Goal: Ask a question

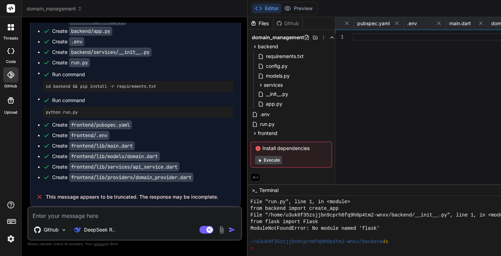
scroll to position [3131, 0]
click at [101, 215] on textarea at bounding box center [134, 213] width 213 height 13
type textarea "C"
type textarea "x"
type textarea "Co"
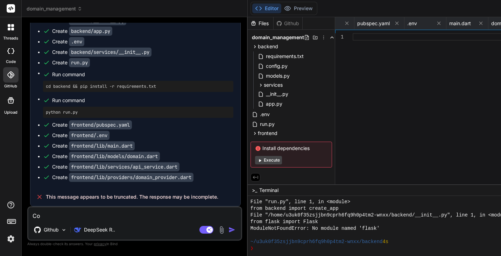
type textarea "x"
type textarea "Con"
type textarea "x"
type textarea "Cont"
type textarea "x"
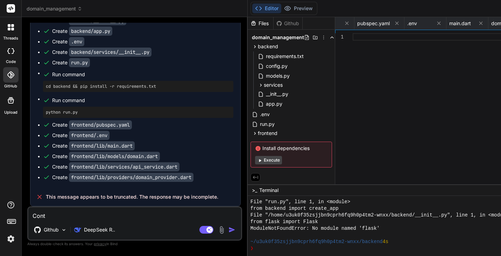
type textarea "[PERSON_NAME]"
type textarea "x"
type textarea "Contin"
type textarea "x"
type textarea "Continu"
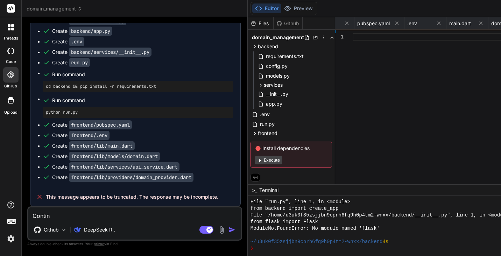
type textarea "x"
type textarea "Continue"
type textarea "x"
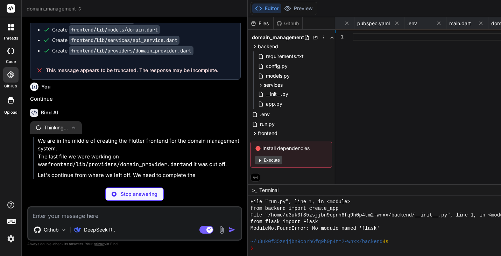
scroll to position [3266, 0]
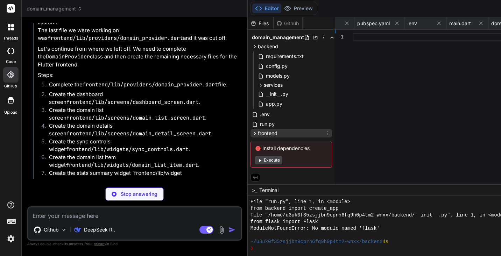
click at [254, 134] on icon at bounding box center [255, 133] width 2 height 3
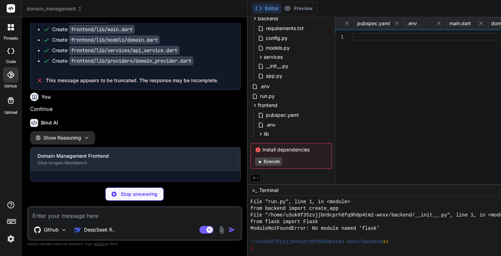
scroll to position [3265, 0]
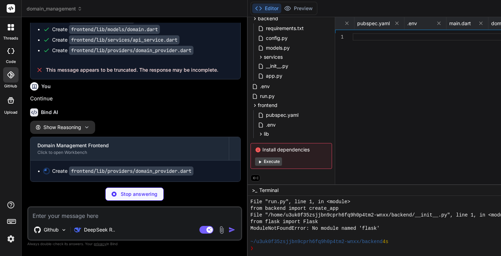
type textarea "x"
type textarea "print('Error syncing analytics: $e'); rethrow; } } }"
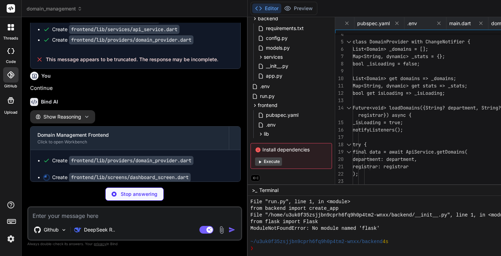
scroll to position [3266, 0]
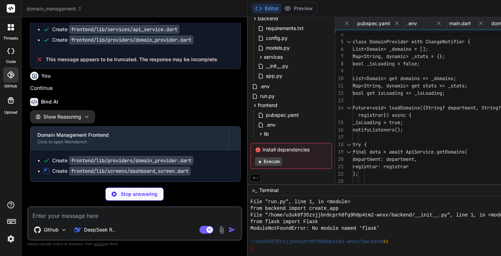
type textarea "x"
type textarea "), ), ); } }"
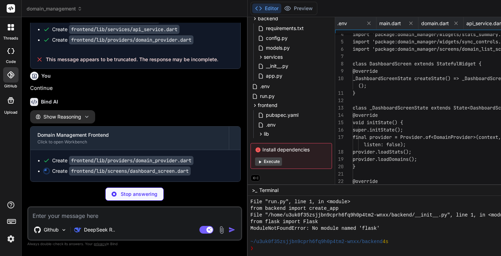
scroll to position [0, 708]
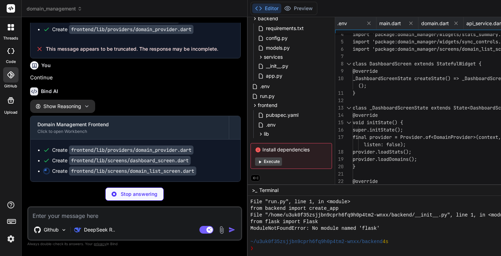
type textarea "x"
type textarea "), ); } }"
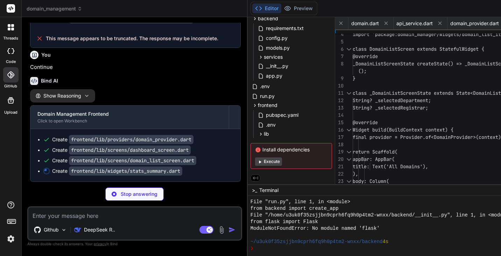
type textarea "x"
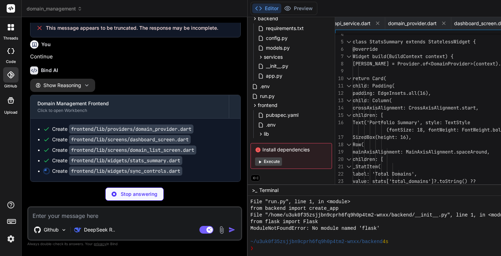
type textarea "x"
type textarea "}"
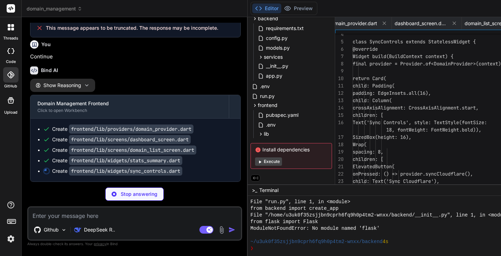
scroll to position [0, 901]
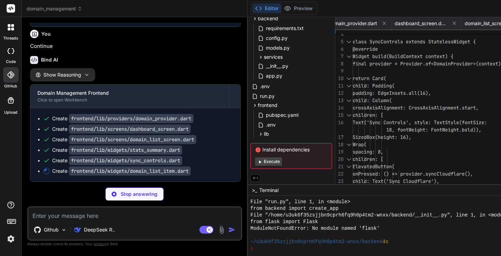
type textarea "x"
type textarea "), onTap: () { // Navigate to domain details }, ); } }"
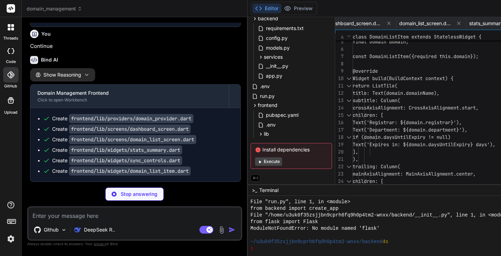
scroll to position [166, 0]
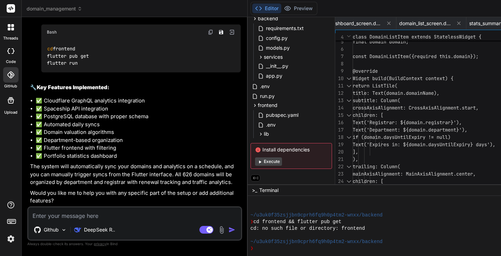
type textarea "x"
click at [112, 214] on textarea at bounding box center [134, 213] width 213 height 13
type textarea "D"
type textarea "x"
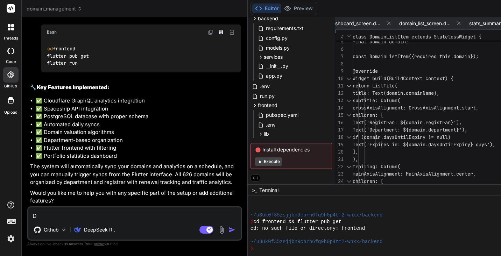
type textarea "Do"
type textarea "x"
type textarea "Do"
type textarea "x"
type textarea "Do I"
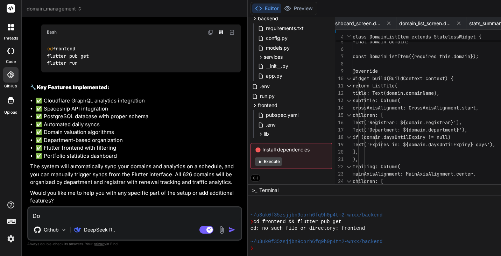
type textarea "x"
type textarea "Do I"
type textarea "x"
type textarea "Do I n"
type textarea "x"
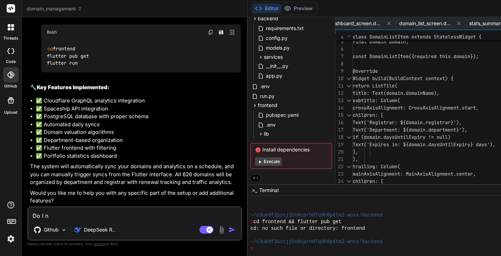
type textarea "Do I ne"
type textarea "x"
type textarea "Do I nee"
type textarea "x"
type textarea "Do I need"
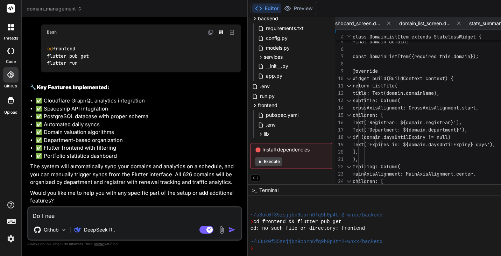
type textarea "x"
type textarea "Do I need"
type textarea "x"
type textarea "Do I need t"
type textarea "x"
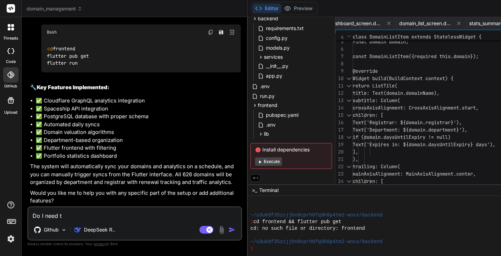
type textarea "Do I need to"
type textarea "x"
type textarea "Do I need to"
type textarea "x"
type textarea "Do I need to s"
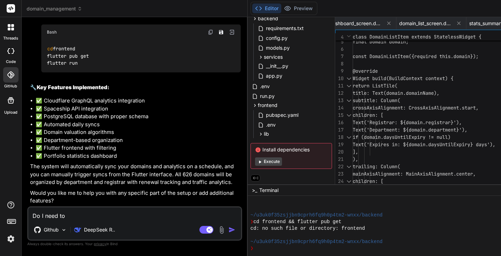
type textarea "x"
type textarea "Do I need to se"
type textarea "x"
type textarea "Do I need to set"
type textarea "x"
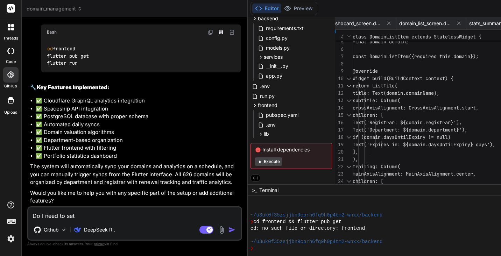
type textarea "Do I need to setu"
type textarea "x"
type textarea "Do I need to setup"
type textarea "x"
type textarea "Do I need to setup"
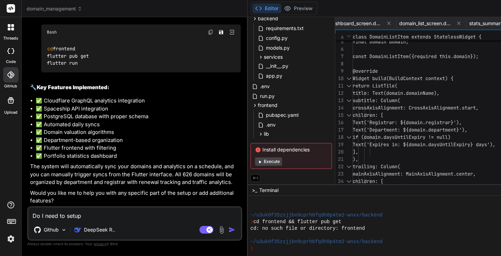
type textarea "x"
type textarea "Do I need to setup t"
type textarea "x"
type textarea "Do I need to setup th"
type textarea "x"
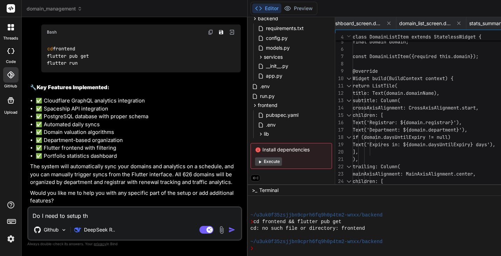
type textarea "Do I need to setup the"
type textarea "x"
type textarea "Do I need to setup the"
type textarea "x"
type textarea "Do I need to setup the d"
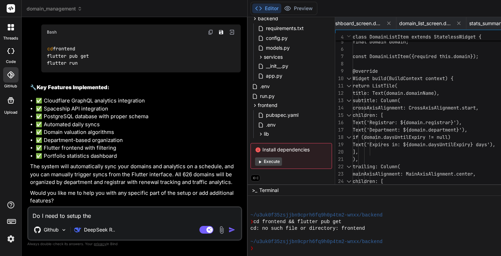
type textarea "x"
type textarea "Do I need to setup the da"
type textarea "x"
type textarea "Do I need to setup the dat"
type textarea "x"
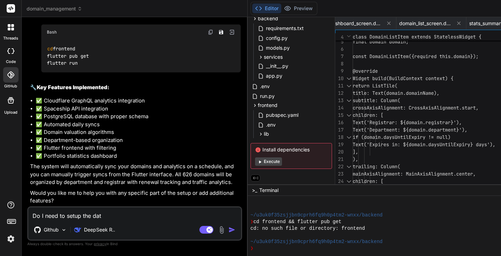
type textarea "Do I need to setup the data"
type textarea "x"
type textarea "Do I need to setup the datab"
type textarea "x"
type textarea "Do I need to setup the databa"
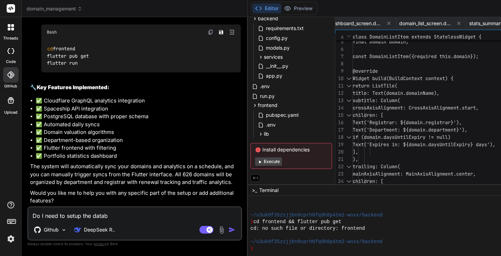
type textarea "x"
type textarea "Do I need to setup the databas"
type textarea "x"
type textarea "Do I need to setup the database"
type textarea "x"
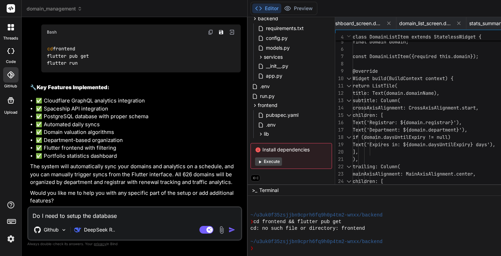
type textarea "Do I need to setup the database"
type textarea "x"
type textarea "Do I need to setup the database f"
type textarea "x"
type textarea "Do I need to setup the database fi"
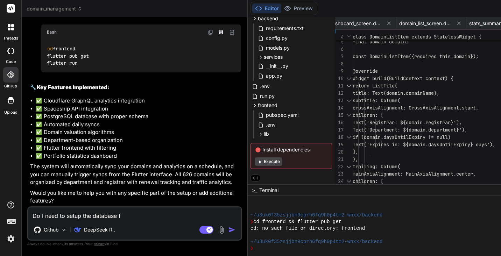
type textarea "x"
type textarea "Do I need to setup the database fir"
type textarea "x"
type textarea "Do I need to setup the database firs"
type textarea "x"
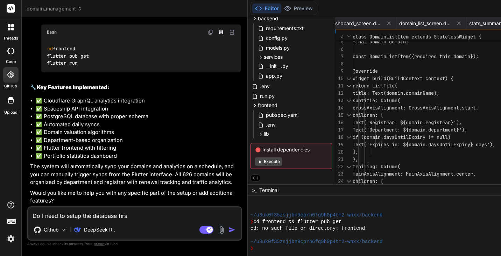
type textarea "Do I need to setup the database first"
type textarea "x"
type textarea "Do I need to setup the database first?"
type textarea "x"
type textarea "Do I need to setup the database first?"
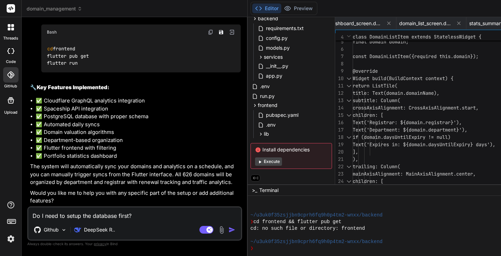
type textarea "x"
type textarea "Do I need to setup the database first? O"
type textarea "x"
type textarea "Do I need to setup the database first? Or"
type textarea "x"
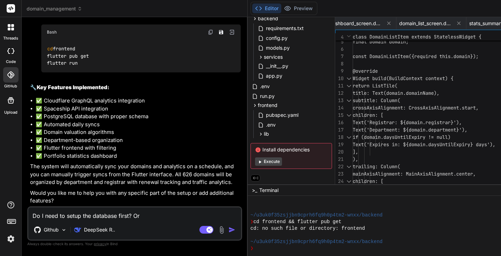
type textarea "Do I need to setup the database first? Or"
type textarea "x"
type textarea "Do I need to setup the database first? Or o"
type textarea "x"
type textarea "Do I need to setup the database first? Or on"
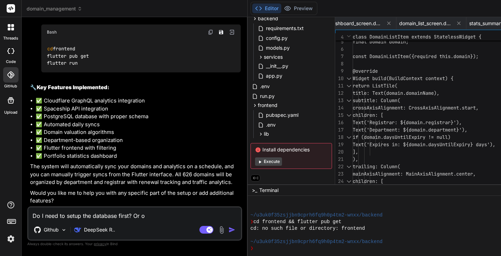
type textarea "x"
type textarea "Do I need to setup the database first? Or on"
type textarea "x"
type textarea "Do I need to setup the database first? Or on t"
type textarea "x"
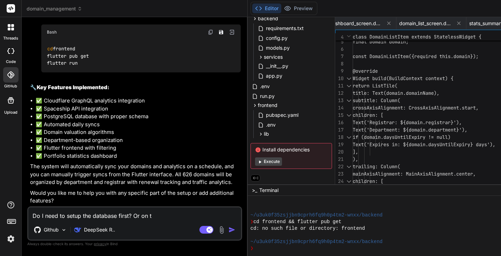
type textarea "Do I need to setup the database first? Or on th"
type textarea "x"
type textarea "Do I need to setup the database first? Or on the"
type textarea "x"
type textarea "Do I need to setup the database first? Or on the"
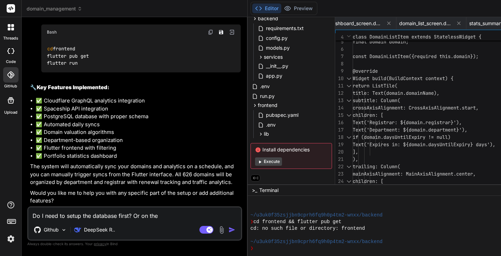
type textarea "x"
type textarea "Do I need to setup the database first? Or on the f"
type textarea "x"
type textarea "Do I need to setup the database first? Or on the fi"
type textarea "x"
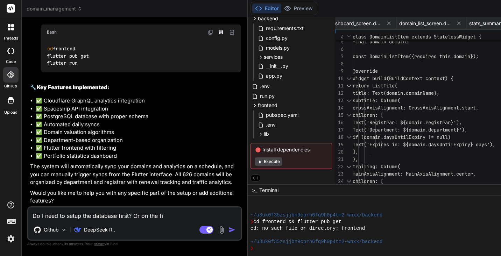
type textarea "Do I need to setup the database first? Or on the fir"
type textarea "x"
type textarea "Do I need to setup the database first? Or on the firs"
type textarea "x"
type textarea "Do I need to setup the database first? Or on the first"
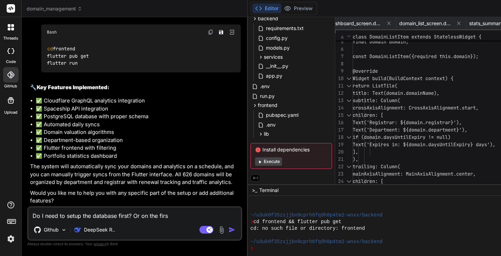
type textarea "x"
type textarea "Do I need to setup the database first? Or on the first"
type textarea "x"
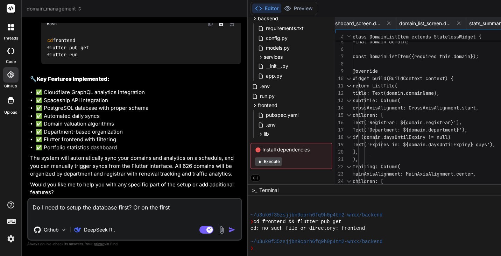
type textarea "Do I need to setup the database first? Or on the first r"
type textarea "x"
type textarea "Do I need to setup the database first? Or on the first ru"
type textarea "x"
type textarea "Do I need to setup the database first? Or on the first run"
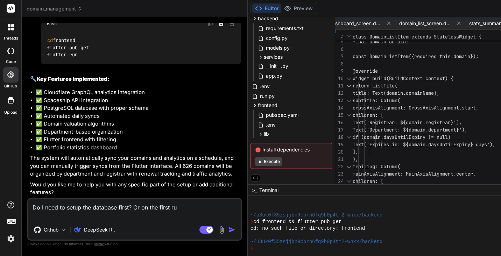
type textarea "x"
type textarea "Do I need to setup the database first? Or on the first run"
type textarea "x"
type textarea "Do I need to setup the database first? Or on the first run w"
type textarea "x"
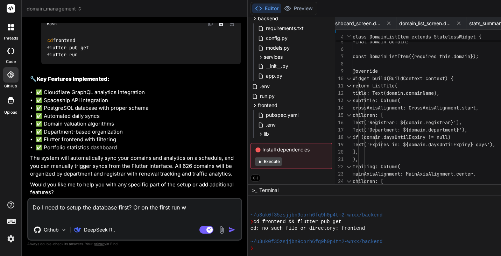
type textarea "Do I need to setup the database first? Or on the first run wi"
type textarea "x"
type textarea "Do I need to setup the database first? Or on the first run wil"
type textarea "x"
type textarea "Do I need to setup the database first? Or on the first run will"
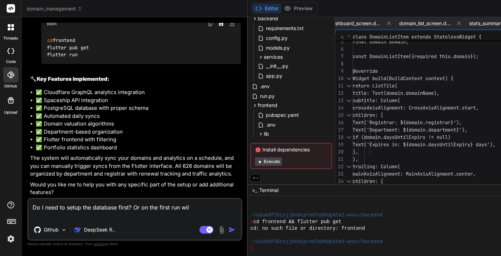
type textarea "x"
type textarea "Do I need to setup the database first? Or on the first run will"
type textarea "x"
type textarea "Do I need to setup the database first? Or on the first run will i"
type textarea "x"
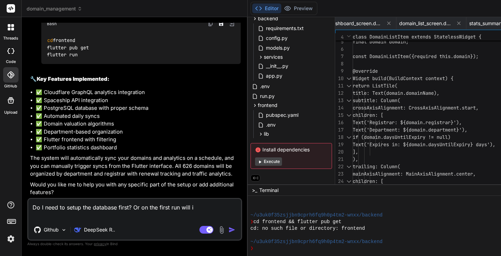
type textarea "Do I need to setup the database first? Or on the first run will it"
type textarea "x"
type textarea "Do I need to setup the database first? Or on the first run will it"
type textarea "x"
type textarea "Do I need to setup the database first? Or on the first run will it c"
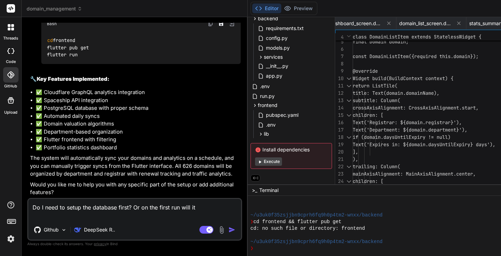
type textarea "x"
type textarea "Do I need to setup the database first? Or on the first run will it cr"
type textarea "x"
type textarea "Do I need to setup the database first? Or on the first run will it cre"
type textarea "x"
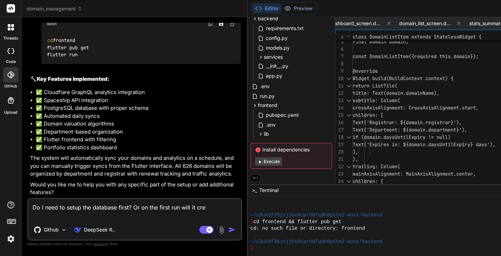
type textarea "Do I need to setup the database first? Or on the first run will it crea"
type textarea "x"
type textarea "Do I need to setup the database first? Or on the first run will it creat"
type textarea "x"
type textarea "Do I need to setup the database first? Or on the first run will it create"
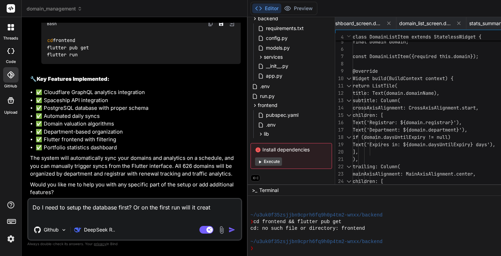
type textarea "x"
type textarea "Do I need to setup the database first? Or on the first run will it create"
type textarea "x"
type textarea "Do I need to setup the database first? Or on the first run will it create a"
type textarea "x"
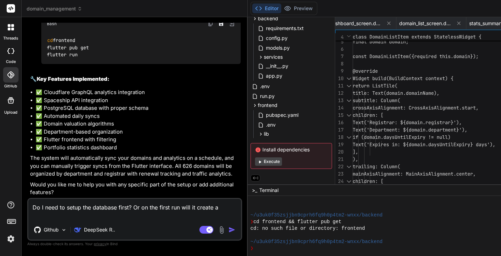
type textarea "Do I need to setup the database first? Or on the first run will it create an"
type textarea "x"
type textarea "Do I need to setup the database first? Or on the first run will it create and"
type textarea "x"
type textarea "Do I need to setup the database first? Or on the first run will it create and"
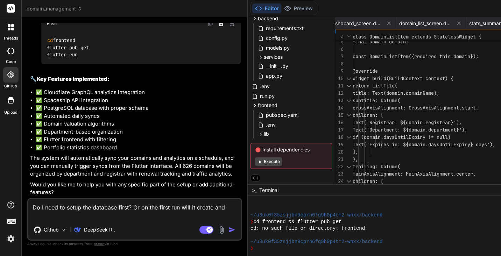
type textarea "x"
type textarea "Do I need to setup the database first? Or on the first run will it create and s"
type textarea "x"
type textarea "Do I need to setup the database first? Or on the first run will it create and se"
type textarea "x"
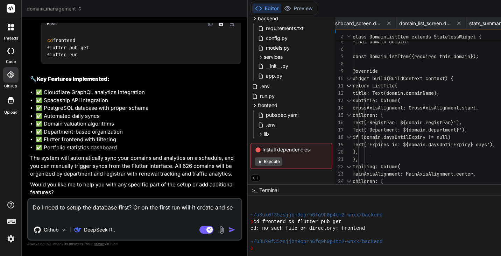
type textarea "Do I need to setup the database first? Or on the first run will it create and s…"
type textarea "x"
type textarea "Do I need to setup the database first? Or on the first run will it create and s…"
type textarea "x"
type textarea "Do I need to setup the database first? Or on the first run will it create and s…"
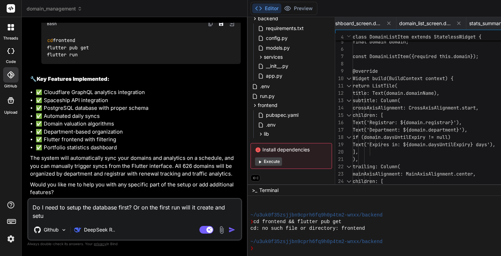
type textarea "x"
type textarea "Do I need to setup the database first? Or on the first run will it create and s…"
type textarea "x"
type textarea "Do I need to setup the database first? Or on the first run will it create and s…"
type textarea "x"
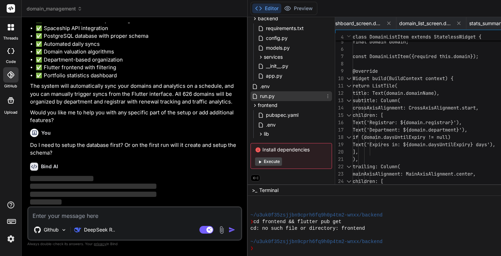
scroll to position [0, 0]
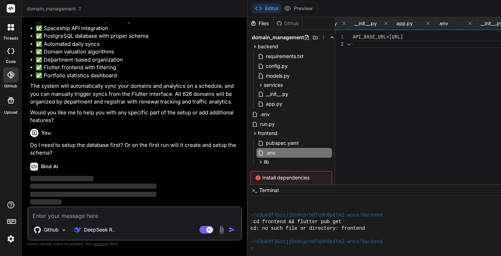
scroll to position [7, 0]
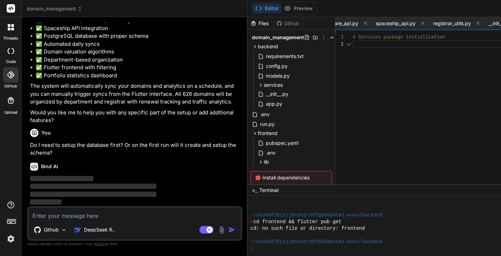
scroll to position [3939, 0]
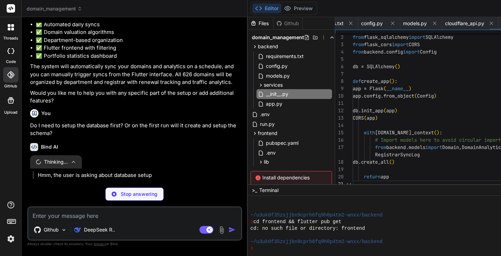
scroll to position [7, 0]
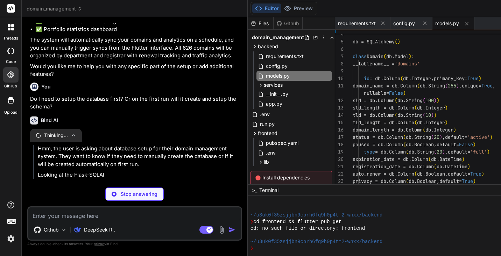
click at [441, 23] on div "requirements.txt config.py models.py" at bounding box center [493, 23] width 317 height 13
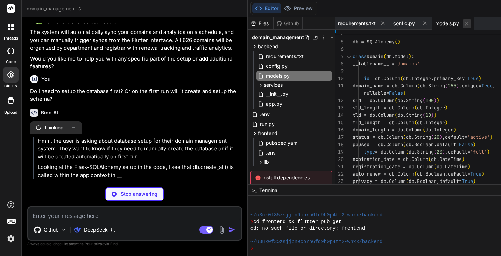
click at [464, 22] on icon at bounding box center [467, 24] width 6 height 6
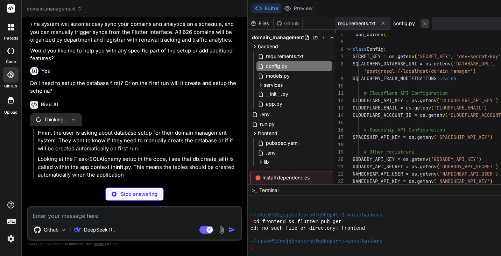
click at [422, 22] on icon at bounding box center [425, 24] width 6 height 6
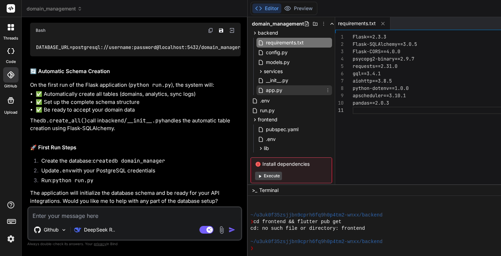
scroll to position [14, 0]
click at [259, 101] on span ".env" at bounding box center [264, 100] width 11 height 8
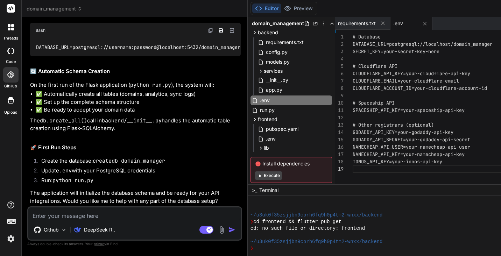
scroll to position [4270, 0]
